Goal: Navigation & Orientation: Understand site structure

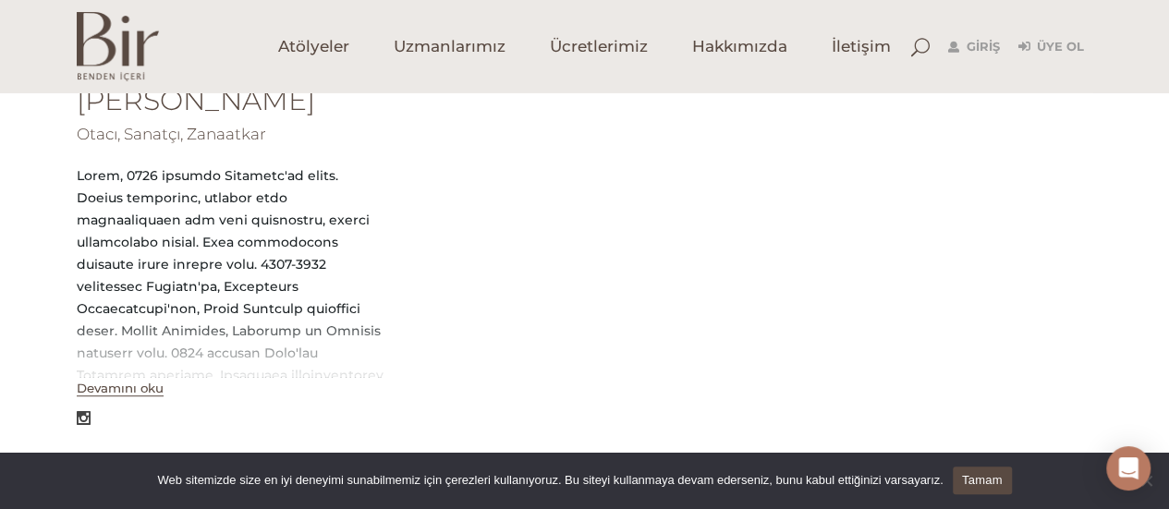
scroll to position [370, 0]
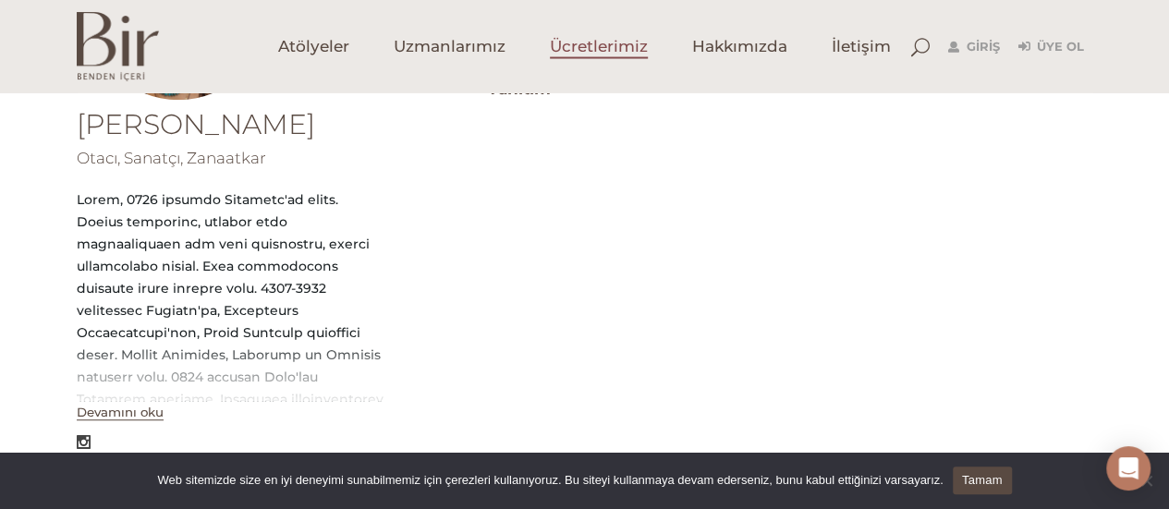
click at [592, 44] on span "Ücretlerimiz" at bounding box center [599, 46] width 98 height 21
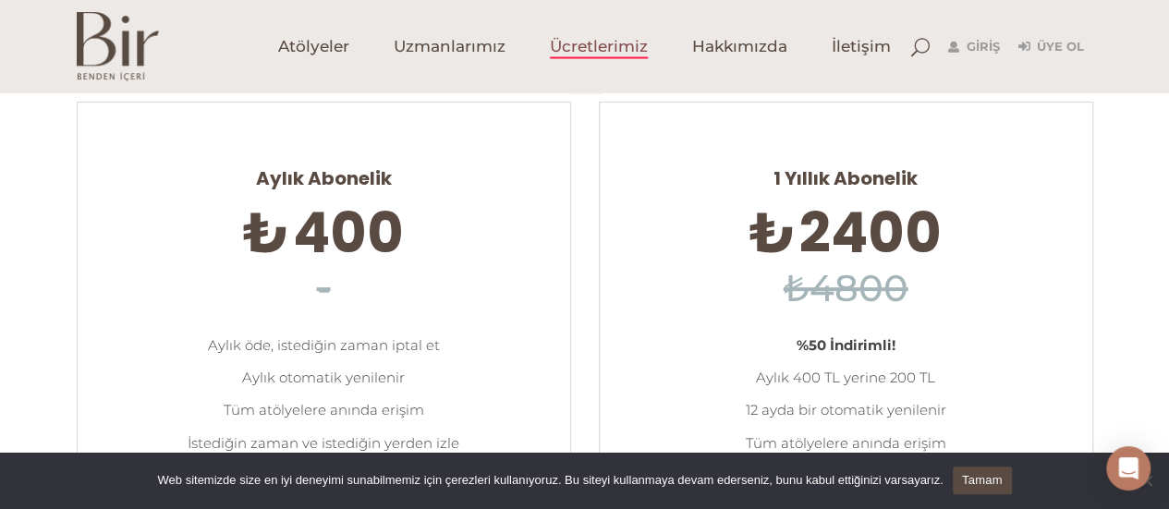
scroll to position [185, 0]
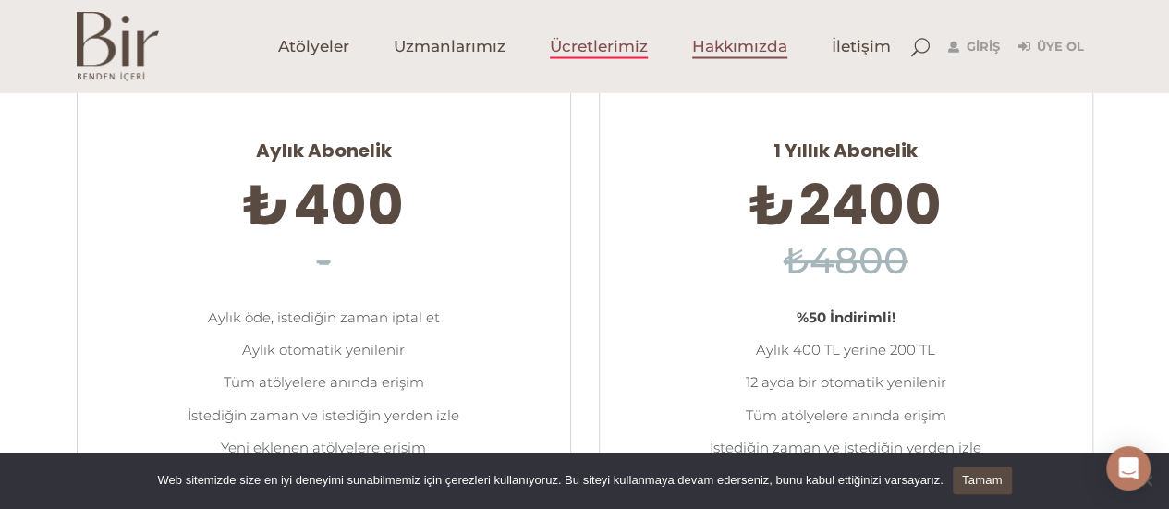
click at [734, 45] on span "Hakkımızda" at bounding box center [739, 46] width 95 height 21
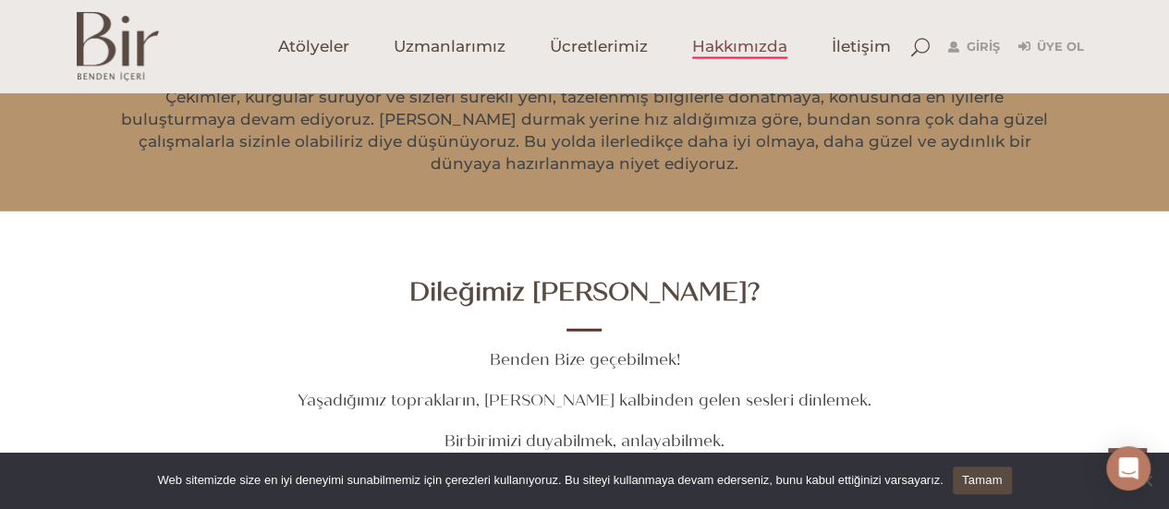
scroll to position [2310, 0]
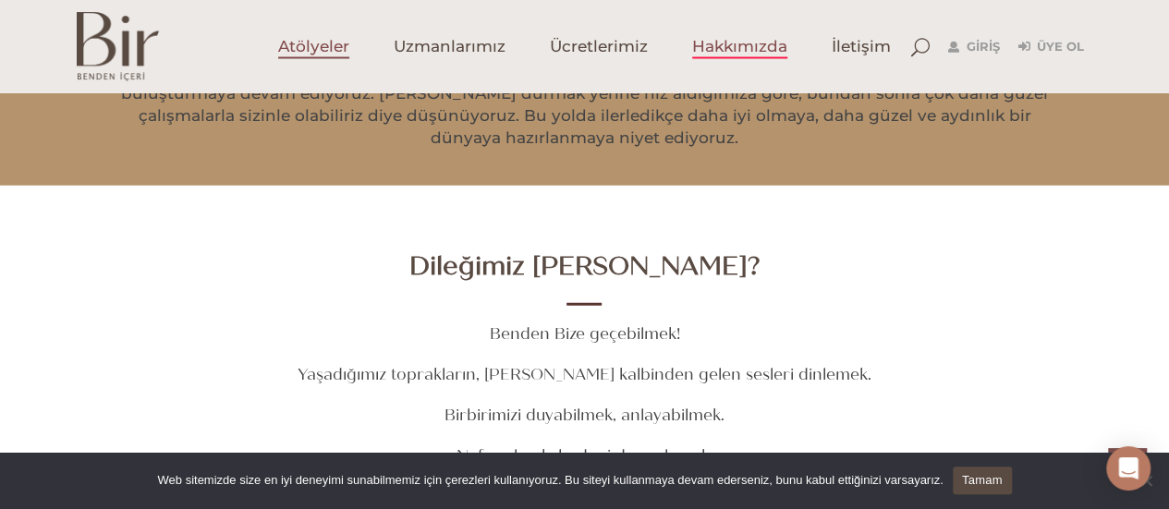
click at [307, 43] on span "Atölyeler" at bounding box center [313, 46] width 71 height 21
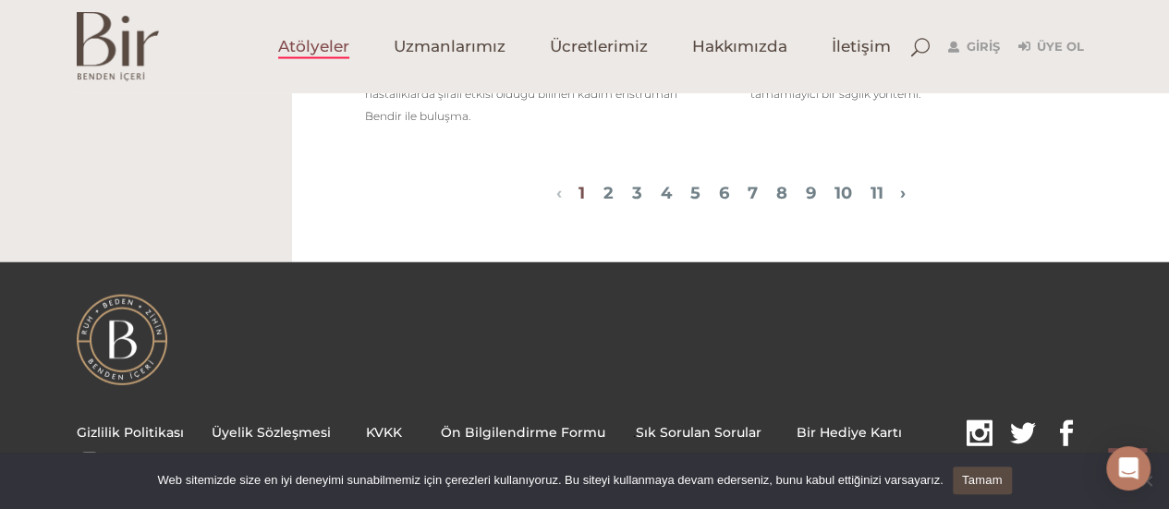
scroll to position [2310, 0]
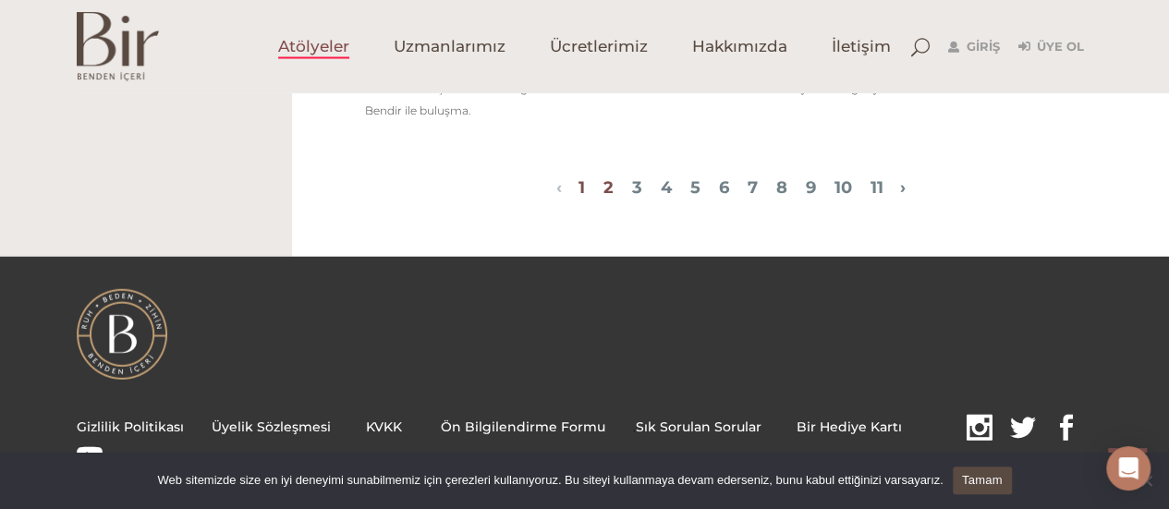
click at [603, 198] on link "2" at bounding box center [608, 187] width 10 height 20
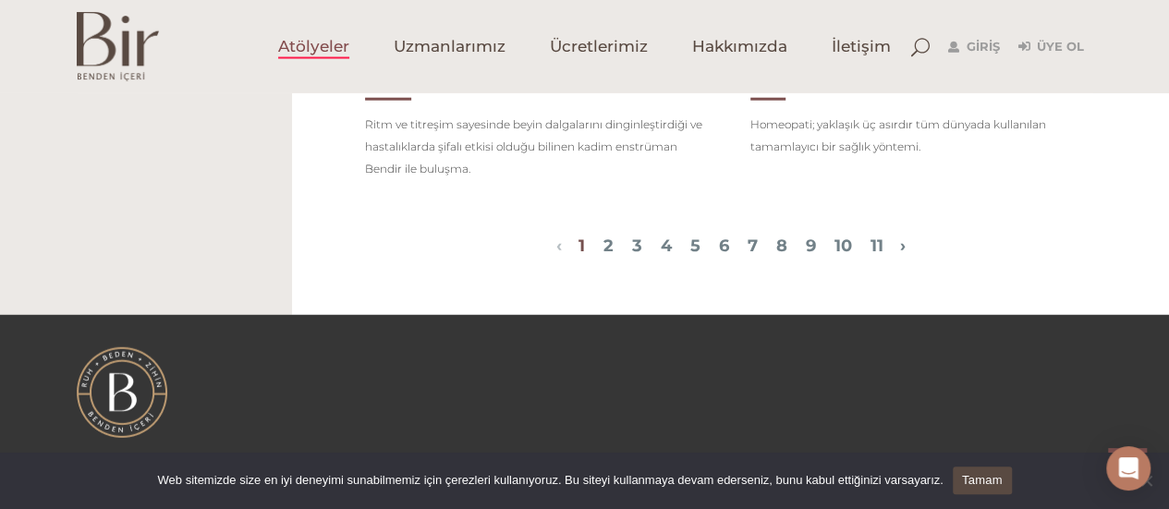
scroll to position [2366, 0]
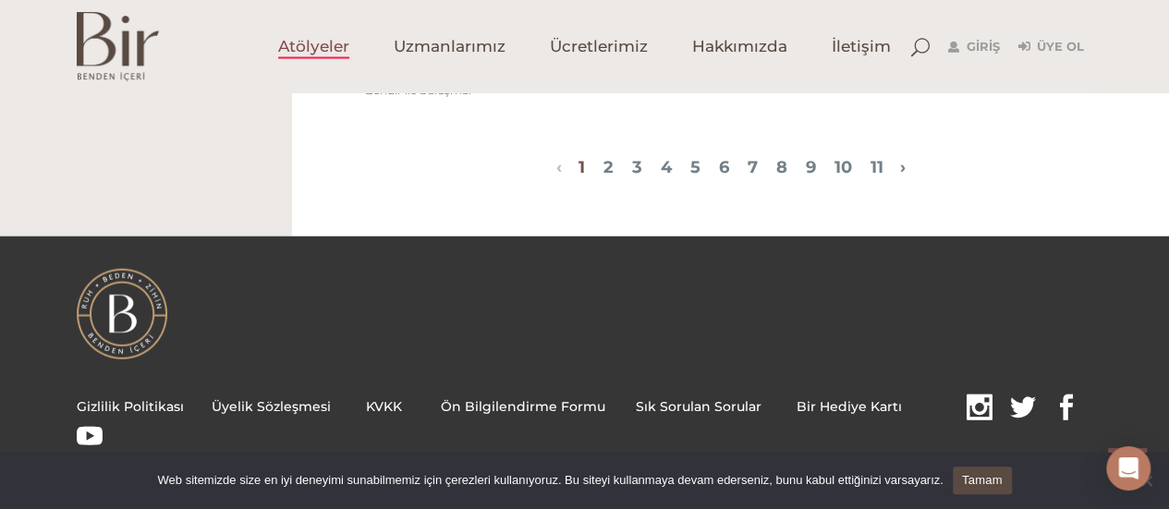
click at [619, 153] on div "‹ › 1 2 3 4 5 6 7 8 9 10 11" at bounding box center [730, 168] width 849 height 33
click at [632, 175] on link "3" at bounding box center [637, 167] width 10 height 20
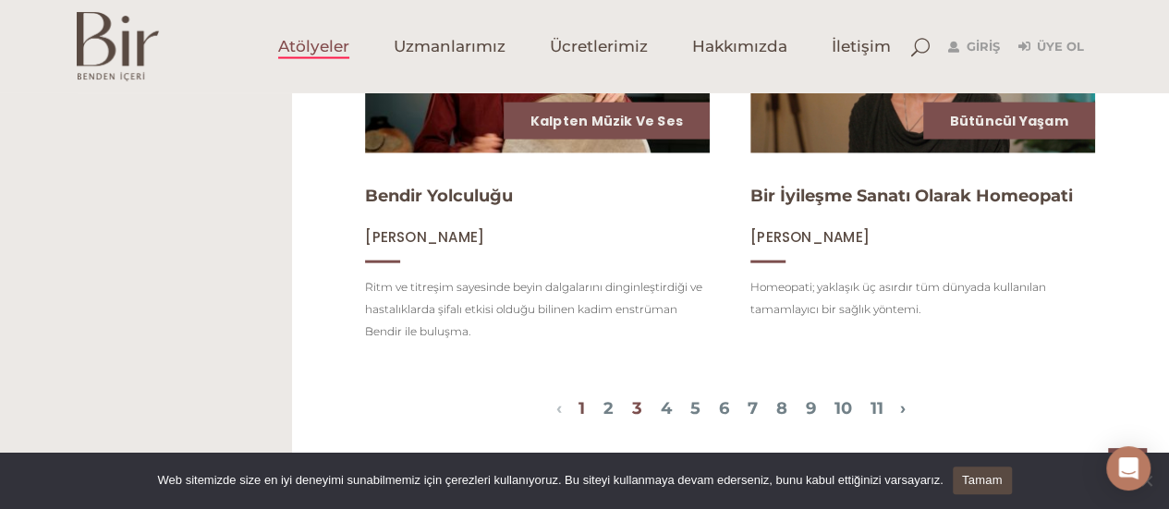
scroll to position [1627, 0]
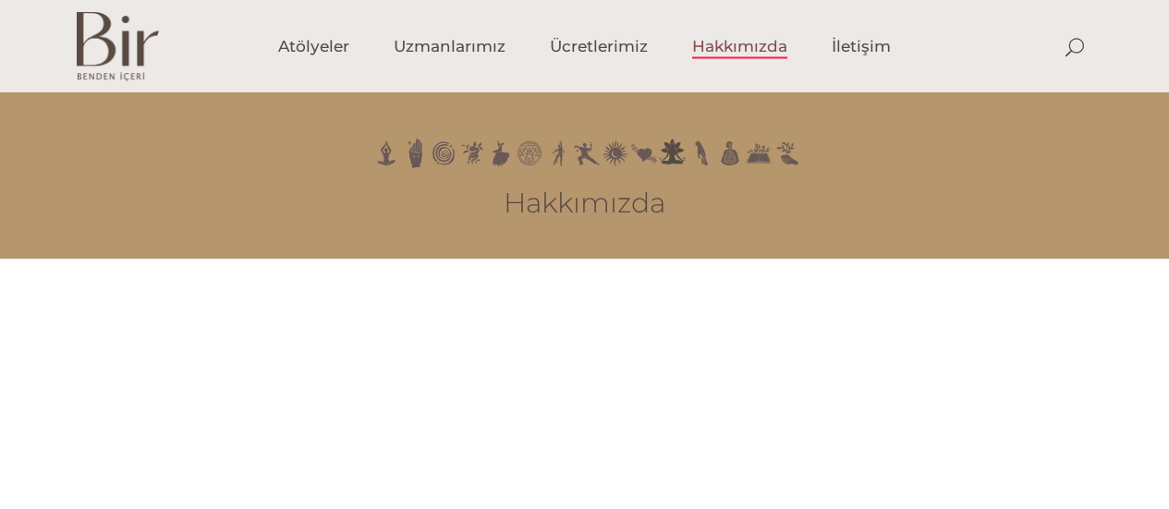
scroll to position [2310, 0]
